Goal: Task Accomplishment & Management: Complete application form

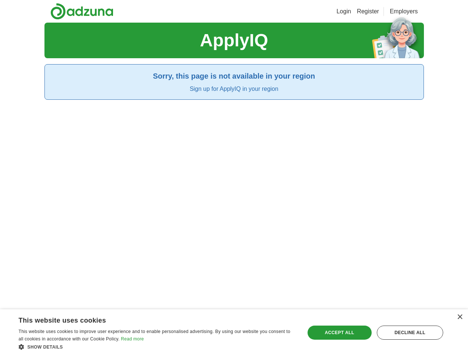
click at [351, 11] on link "Login" at bounding box center [344, 11] width 14 height 9
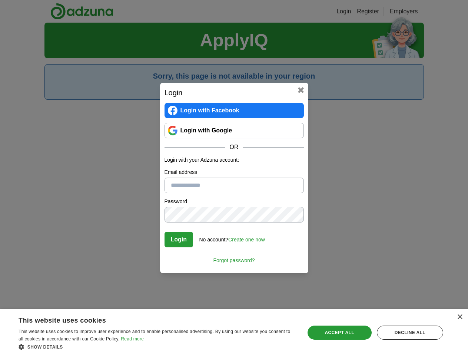
click at [413, 11] on div "Login Login with Facebook Login with Google OR Login with your Adzuna account: …" at bounding box center [234, 178] width 468 height 356
click at [460, 317] on div "×" at bounding box center [460, 317] width 6 height 6
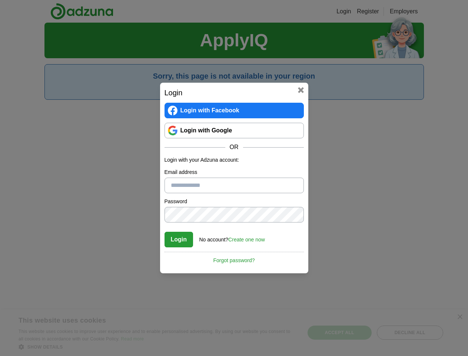
click at [157, 347] on div "Login Login with Facebook Login with Google OR Login with your Adzuna account: …" at bounding box center [234, 178] width 468 height 356
click at [340, 333] on div "Login Login with Facebook Login with Google OR Login with your Adzuna account: …" at bounding box center [234, 178] width 468 height 356
click at [410, 333] on div "Login Login with Facebook Login with Google OR Login with your Adzuna account: …" at bounding box center [234, 178] width 468 height 356
click at [23, 354] on div "Login Login with Facebook Login with Google OR Login with your Adzuna account: …" at bounding box center [234, 178] width 468 height 356
click at [100, 354] on div "Login Login with Facebook Login with Google OR Login with your Adzuna account: …" at bounding box center [234, 178] width 468 height 356
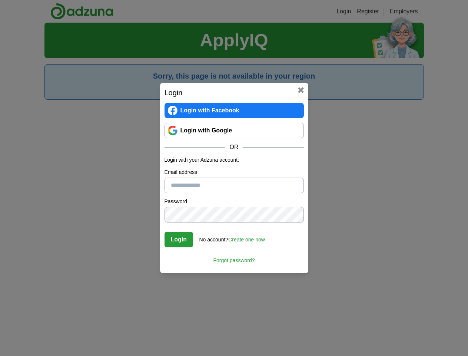
click at [159, 354] on div "Login Login with Facebook Login with Google OR Login with your Adzuna account: …" at bounding box center [234, 178] width 468 height 356
click at [209, 354] on div "Login Login with Facebook Login with Google OR Login with your Adzuna account: …" at bounding box center [234, 178] width 468 height 356
